Goal: Find contact information: Obtain details needed to contact an individual or organization

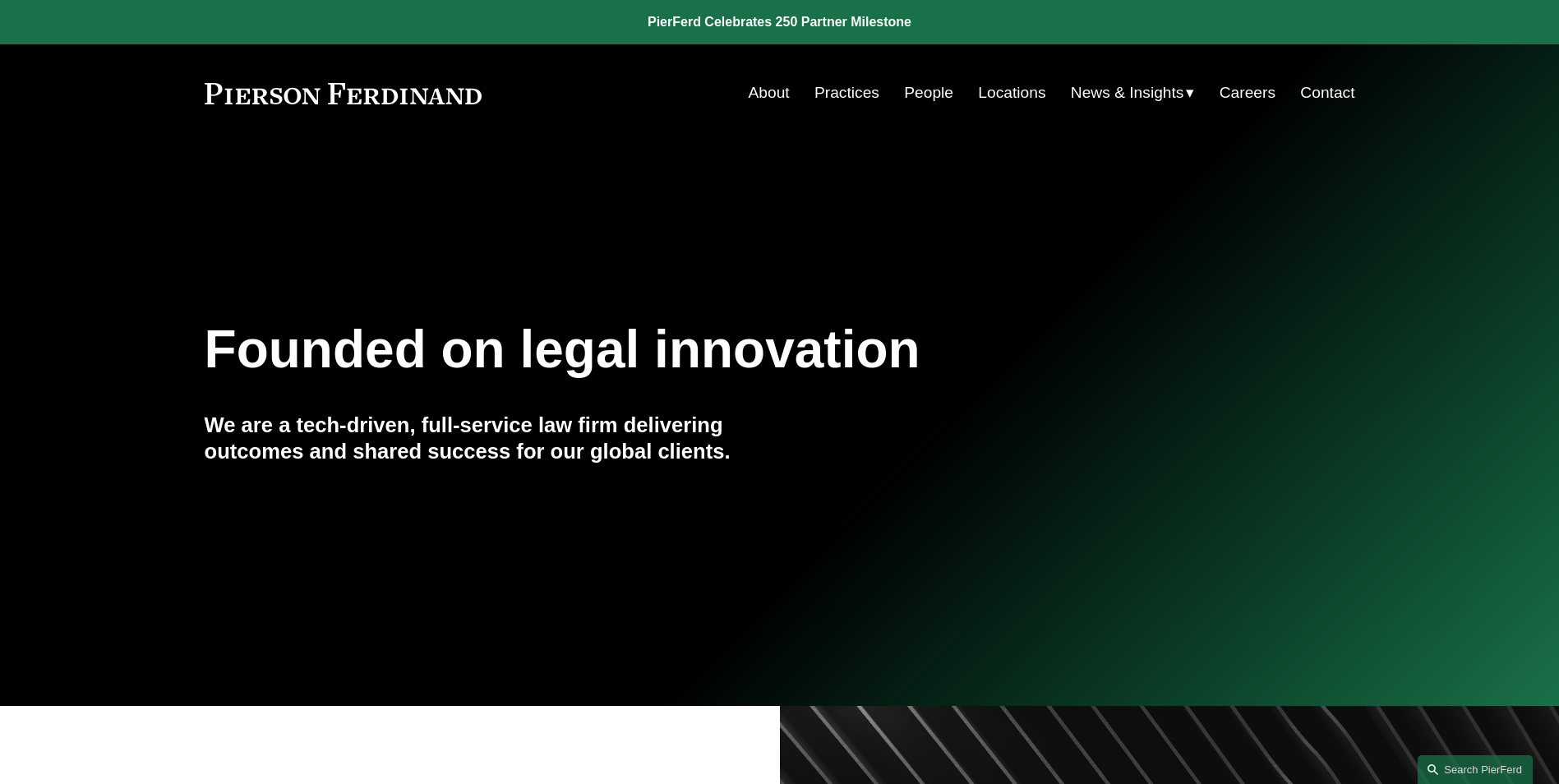
click at [910, 90] on link "People" at bounding box center [928, 92] width 49 height 31
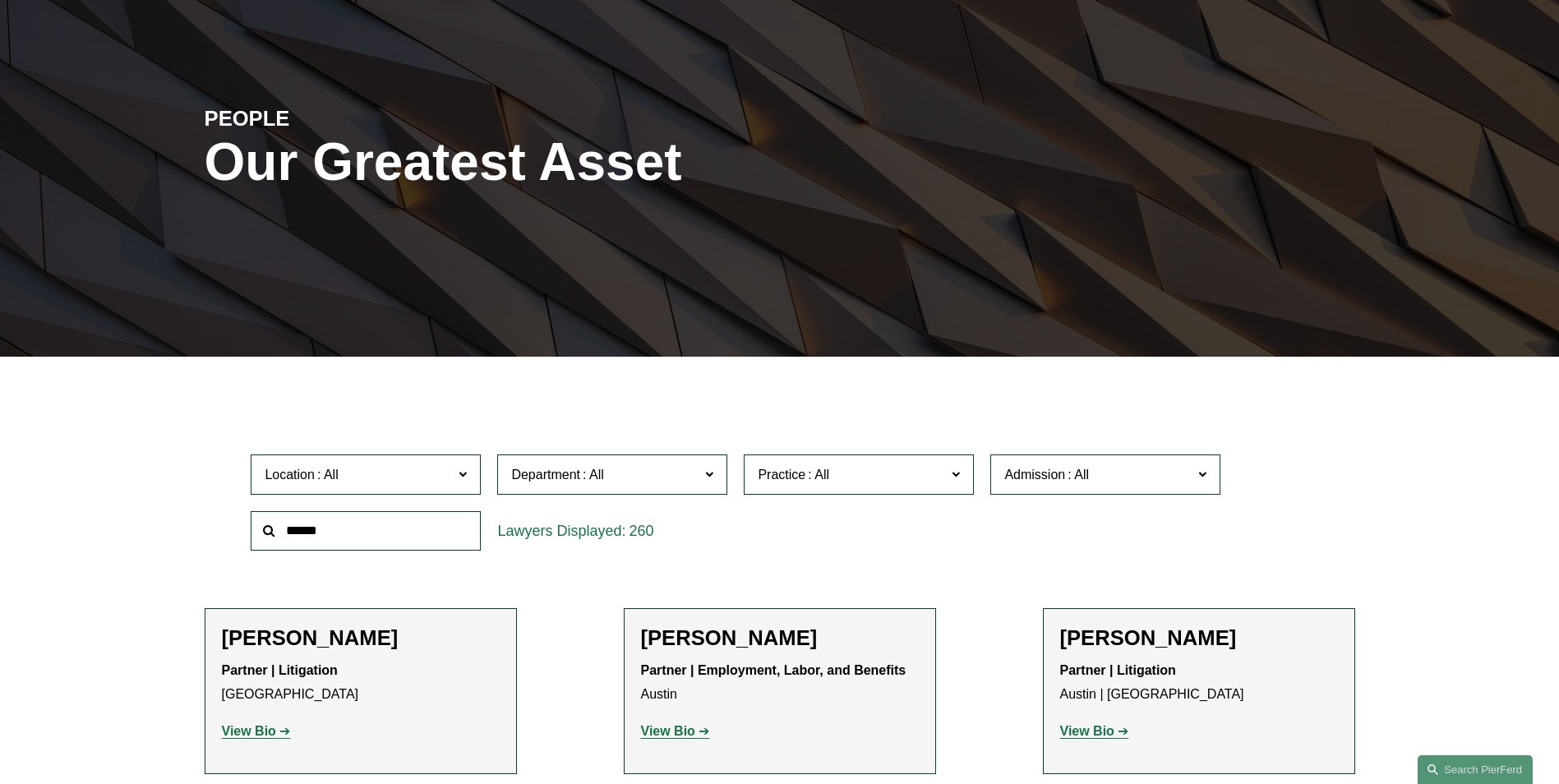
scroll to position [137, 0]
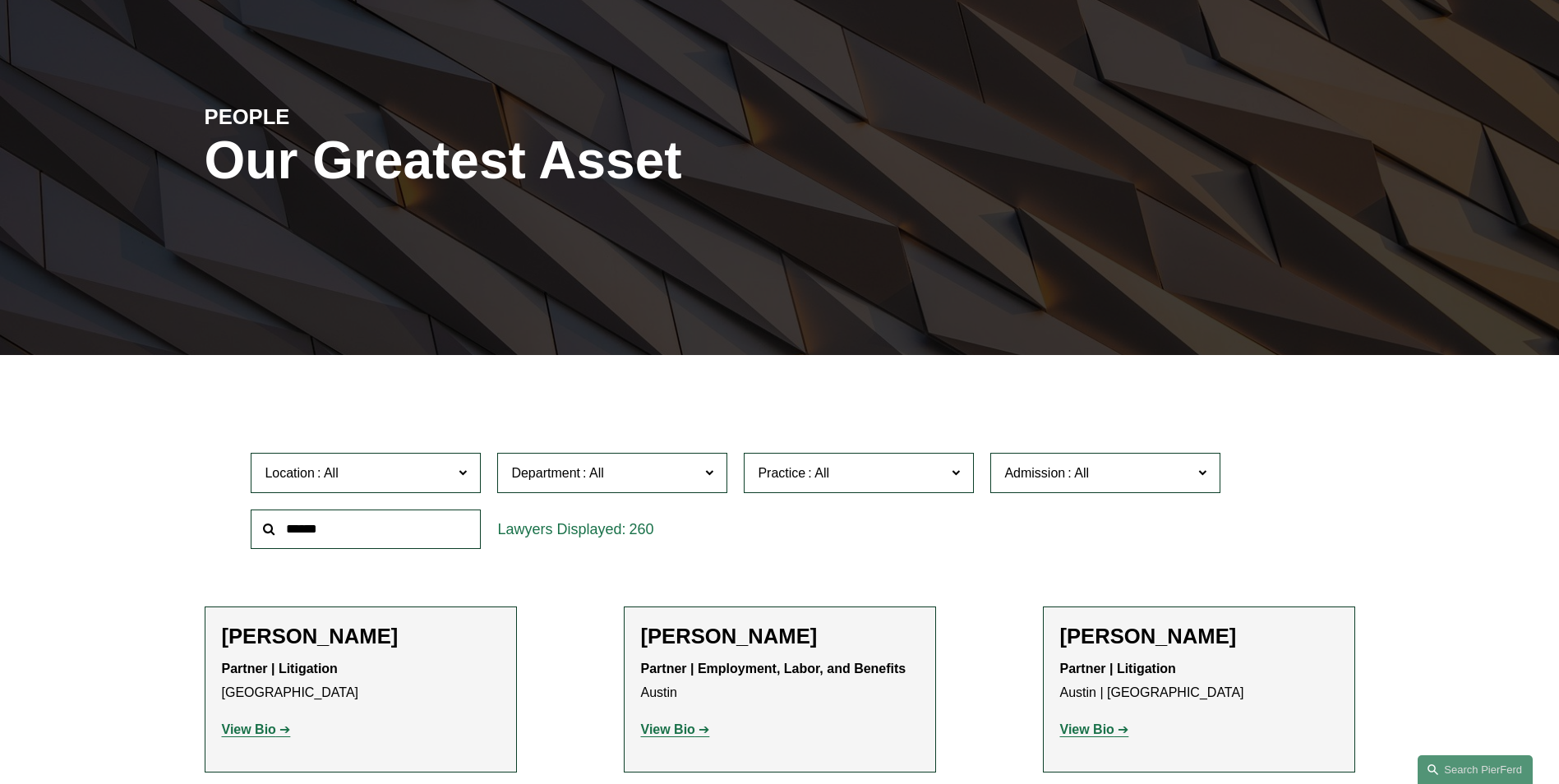
click at [314, 532] on input "text" at bounding box center [366, 529] width 231 height 40
type input "****"
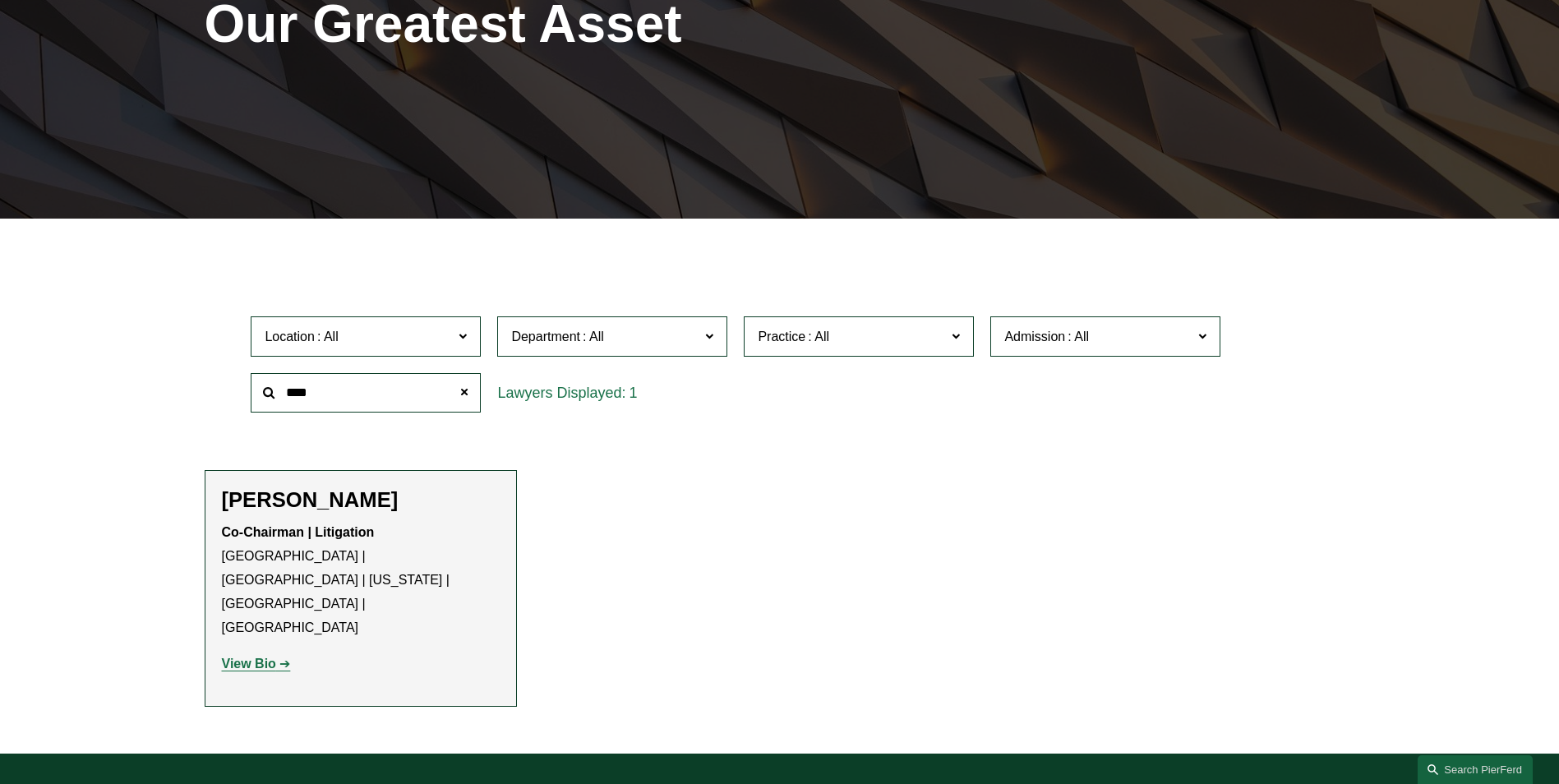
scroll to position [329, 0]
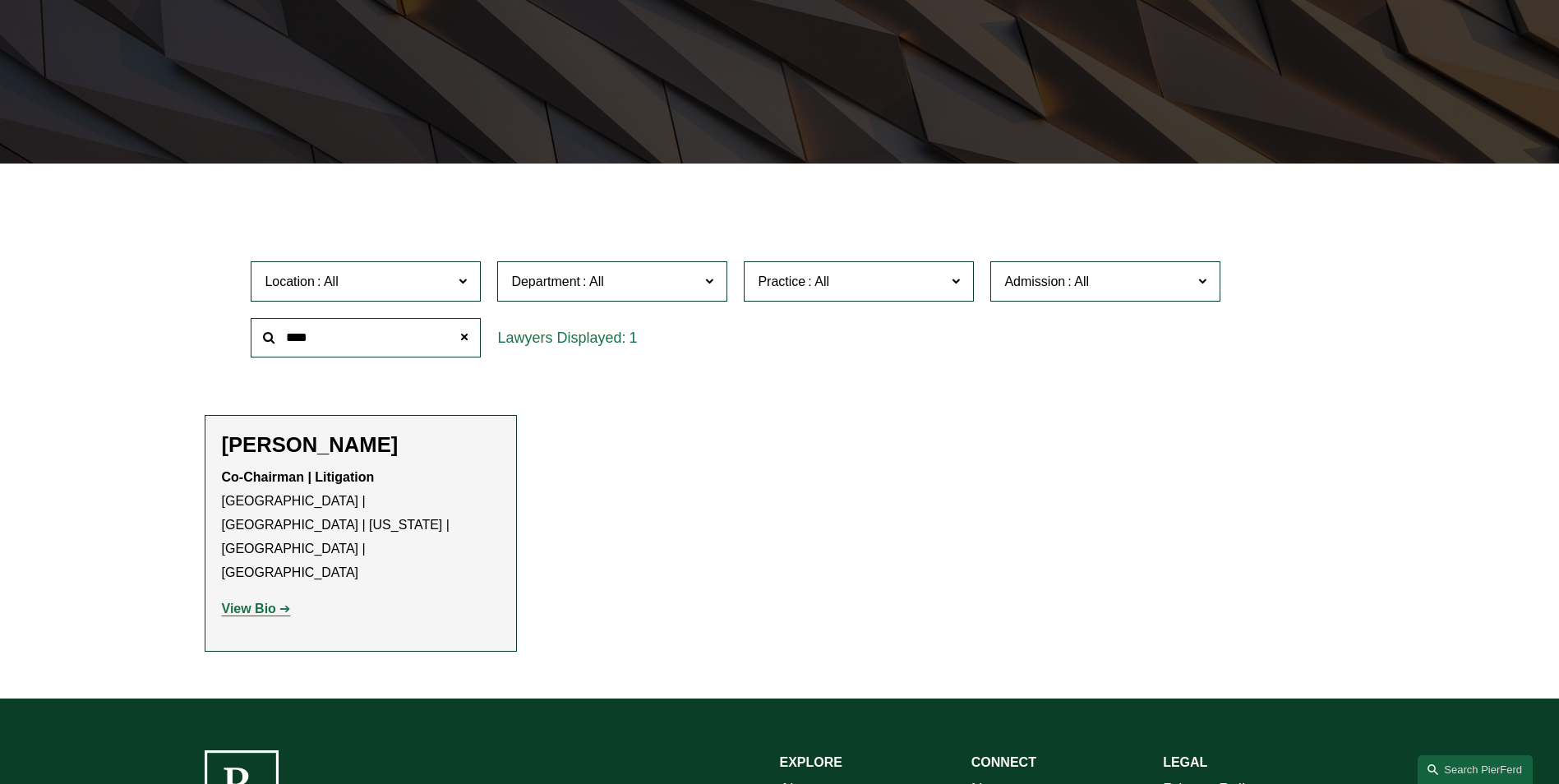
click at [302, 448] on h2 "[PERSON_NAME]" at bounding box center [361, 444] width 278 height 25
click at [239, 601] on strong "View Bio" at bounding box center [249, 608] width 54 height 14
